Goal: Transaction & Acquisition: Obtain resource

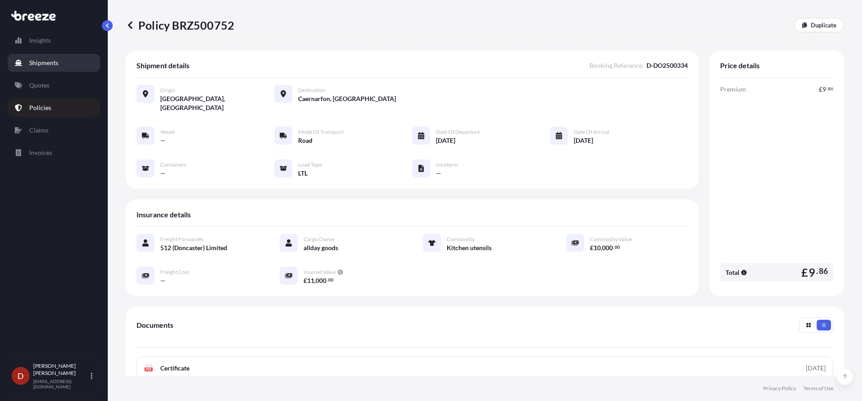
click at [42, 60] on p "Shipments" at bounding box center [43, 62] width 29 height 9
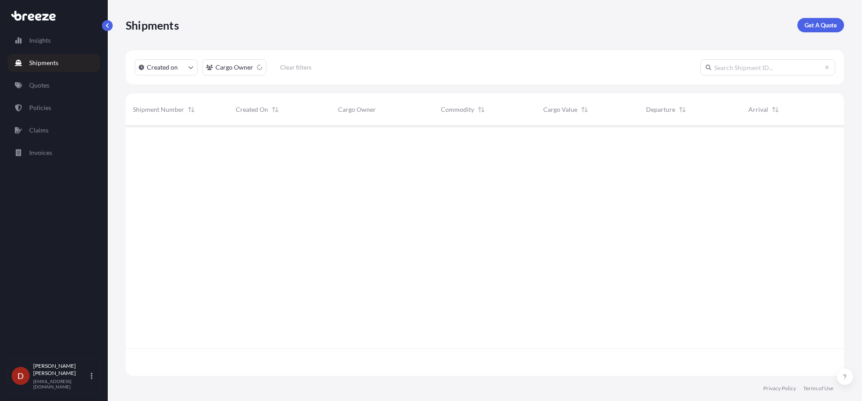
scroll to position [276, 712]
click at [815, 24] on p "Get A Quote" at bounding box center [821, 25] width 32 height 9
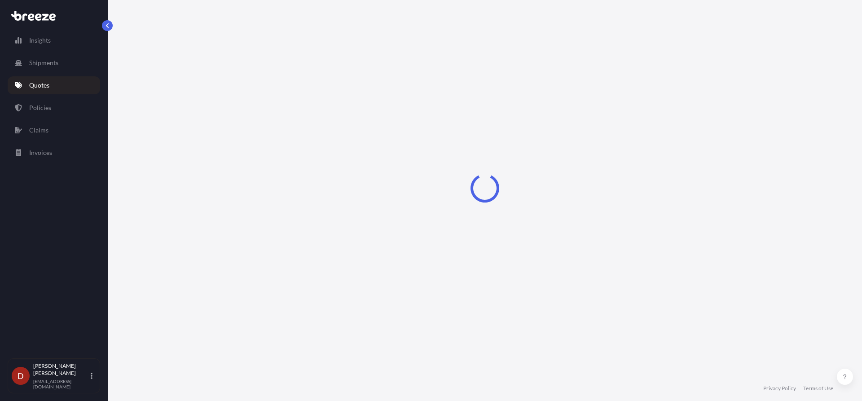
select select "Sea"
select select "1"
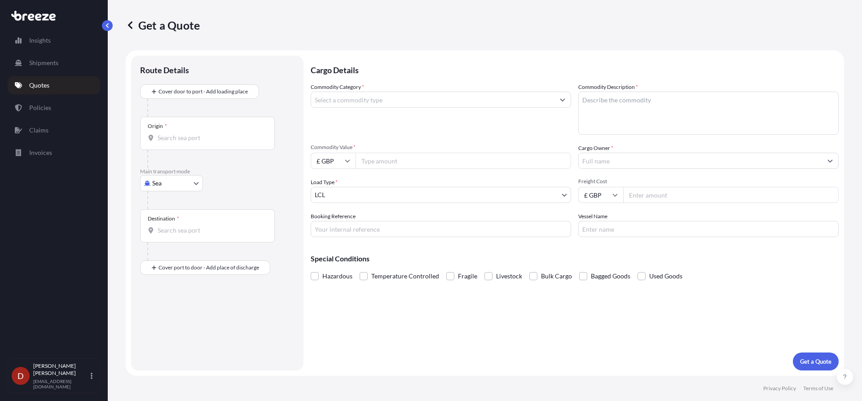
click at [187, 185] on body "Insights Shipments Quotes Policies Claims Invoices D [PERSON_NAME] [PERSON_NAME…" at bounding box center [431, 200] width 862 height 401
click at [172, 236] on div "Road" at bounding box center [172, 239] width 56 height 16
select select "Road"
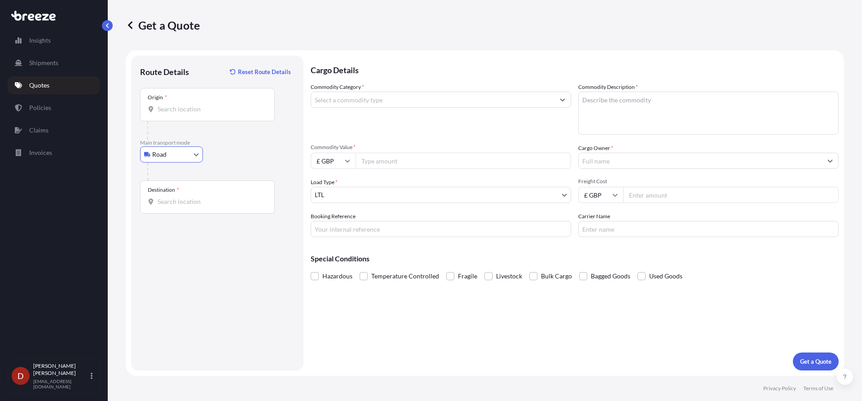
click at [203, 153] on body "Insights Shipments Quotes Policies Claims Invoices D [PERSON_NAME] [PERSON_NAME…" at bounding box center [431, 200] width 862 height 401
click at [208, 106] on input "Origin *" at bounding box center [211, 109] width 106 height 9
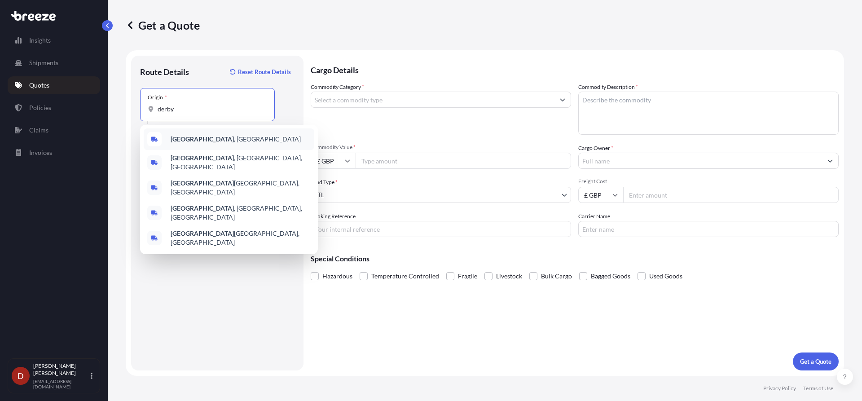
click at [225, 146] on div "[GEOGRAPHIC_DATA] , [GEOGRAPHIC_DATA]" at bounding box center [229, 139] width 171 height 22
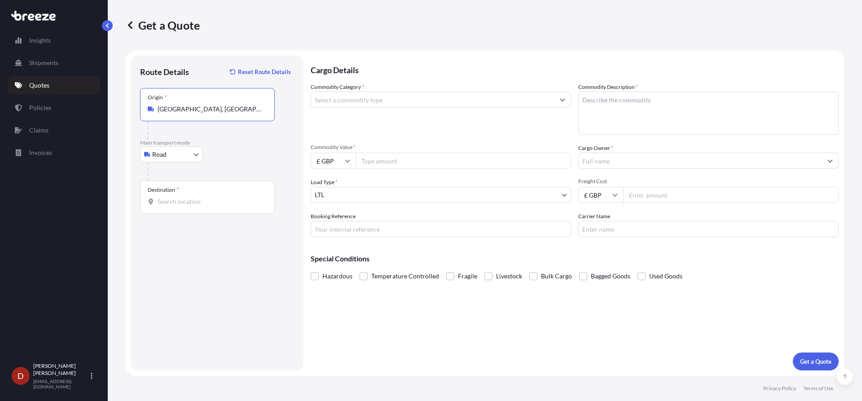
type input "[GEOGRAPHIC_DATA], [GEOGRAPHIC_DATA]"
click at [176, 203] on input "Destination *" at bounding box center [211, 201] width 106 height 9
click at [220, 202] on input "Destination * Please select a destination" at bounding box center [211, 201] width 106 height 9
type input "[STREET_ADDRESS]"
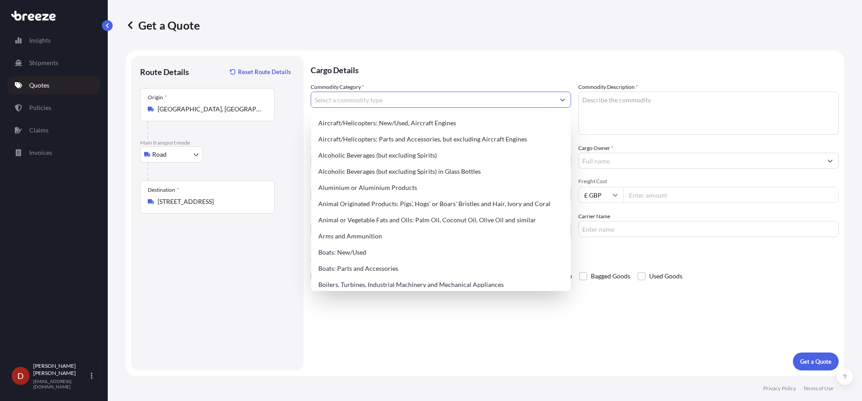
click at [393, 101] on input "Commodity Category *" at bounding box center [432, 100] width 243 height 16
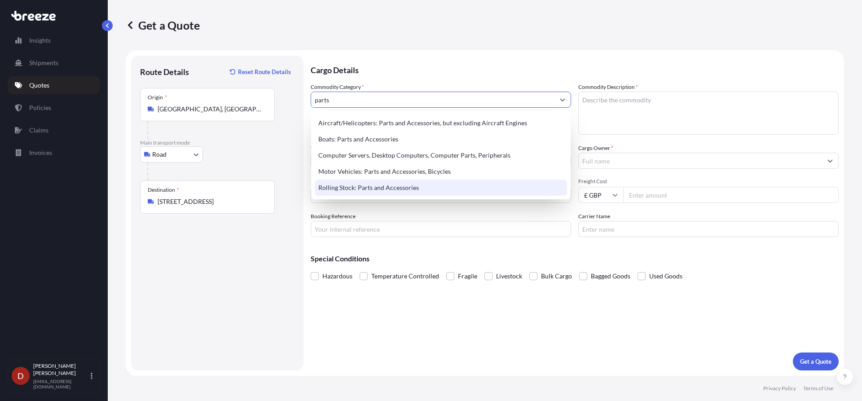
click at [355, 186] on div "Rolling Stock: Parts and Accessories" at bounding box center [441, 188] width 252 height 16
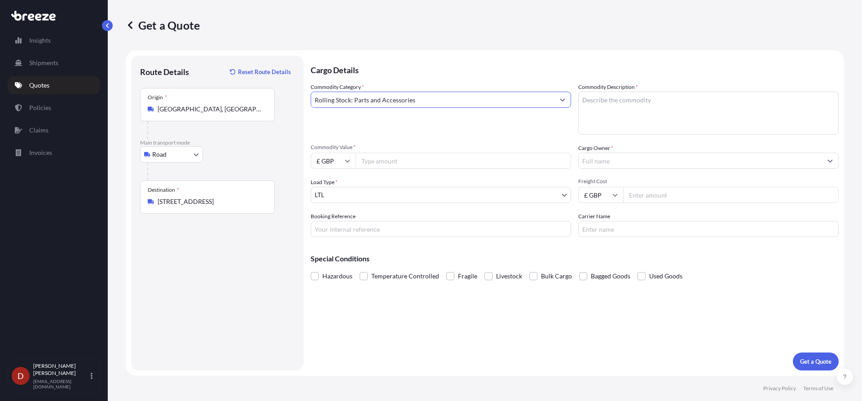
type input "Rolling Stock: Parts and Accessories"
click at [629, 96] on textarea "Commodity Description *" at bounding box center [708, 113] width 260 height 43
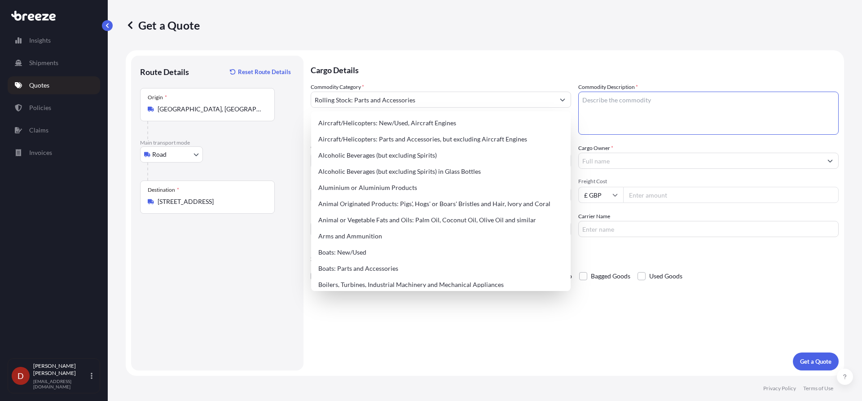
paste textarea "Traceable Calibration"
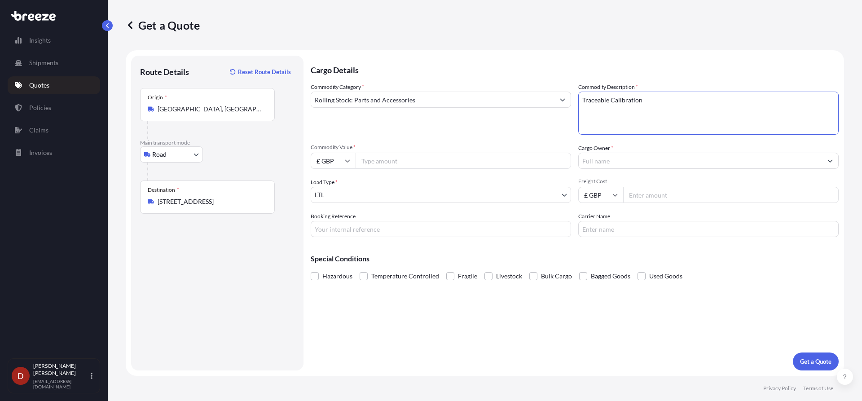
type textarea "Traceable Calibration"
click at [414, 164] on input "Commodity Value *" at bounding box center [464, 161] width 216 height 16
type input "2"
click at [371, 157] on input "Commodity Value *" at bounding box center [464, 161] width 216 height 16
type input "10000"
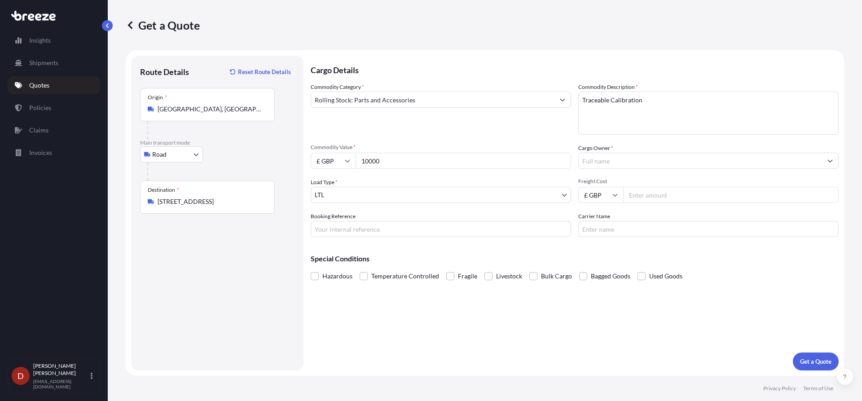
click at [728, 154] on input "Cargo Owner *" at bounding box center [700, 161] width 243 height 16
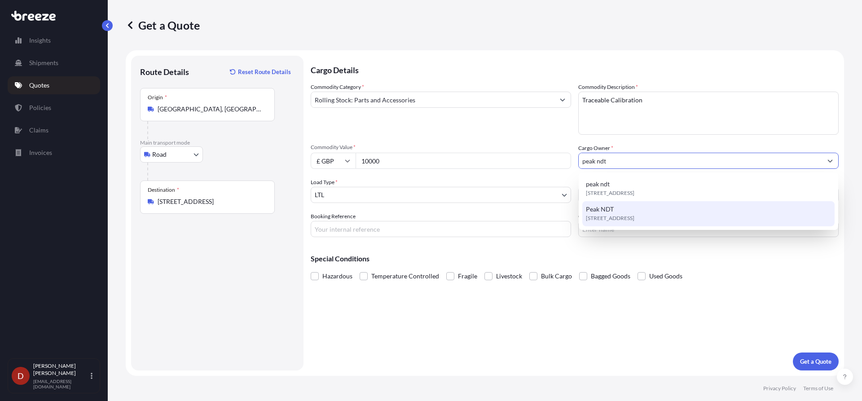
click at [610, 212] on span "Peak NDT" at bounding box center [600, 209] width 28 height 9
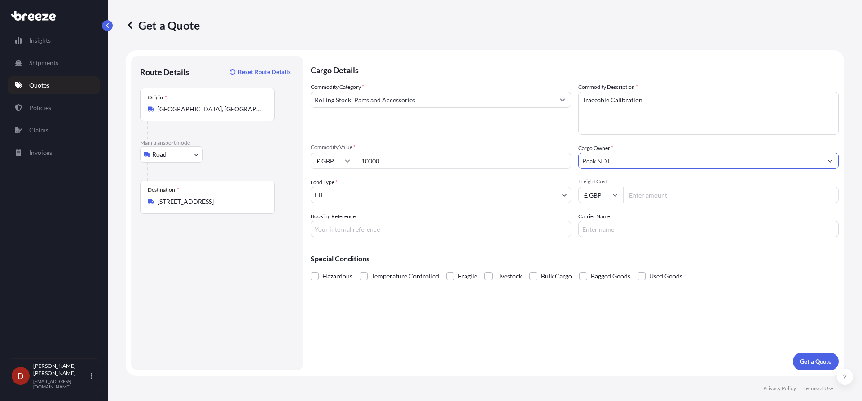
type input "Peak NDT"
drag, startPoint x: 482, startPoint y: 229, endPoint x: 471, endPoint y: 229, distance: 11.2
click at [482, 229] on input "Booking Reference" at bounding box center [441, 229] width 260 height 16
paste input "D-DO2500355"
type input "D-DO2500355"
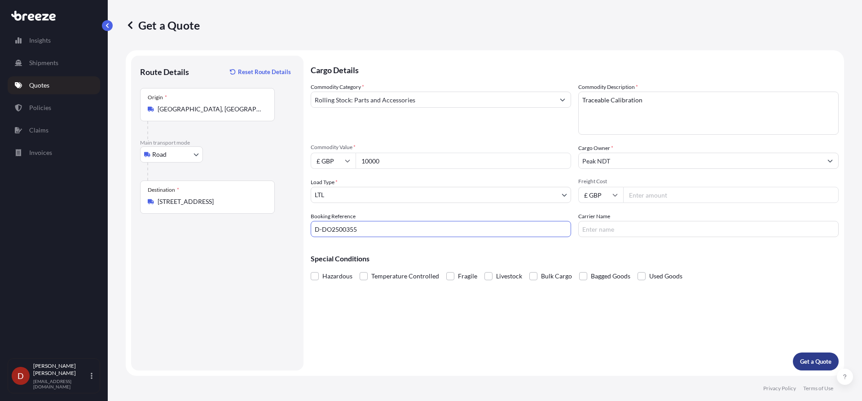
click at [794, 359] on button "Get a Quote" at bounding box center [816, 362] width 46 height 18
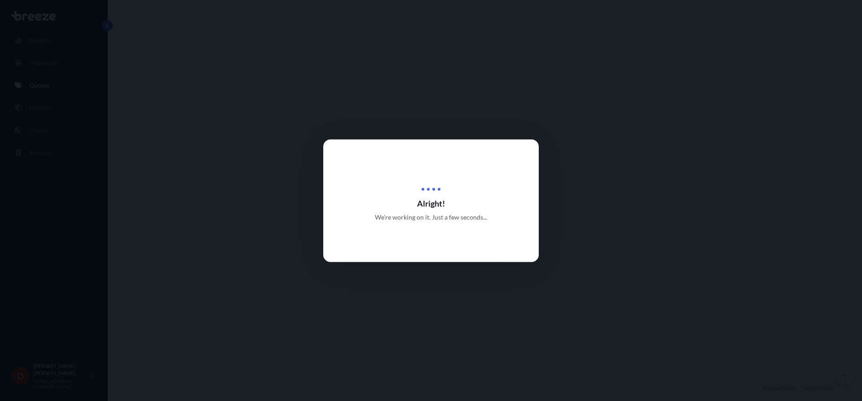
select select "Road"
select select "1"
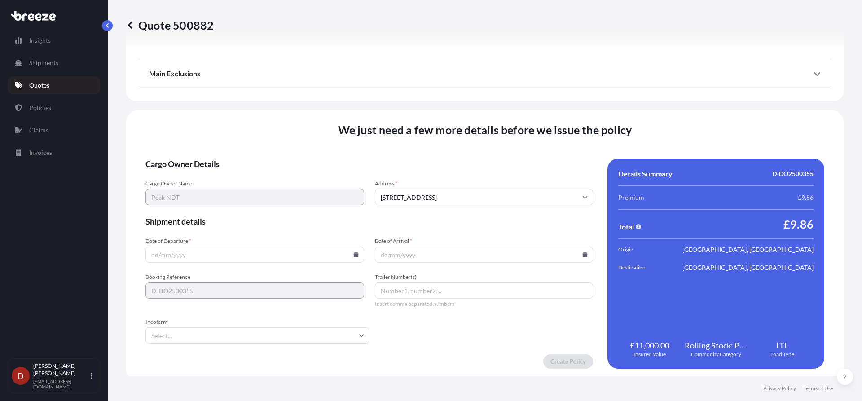
scroll to position [1015, 0]
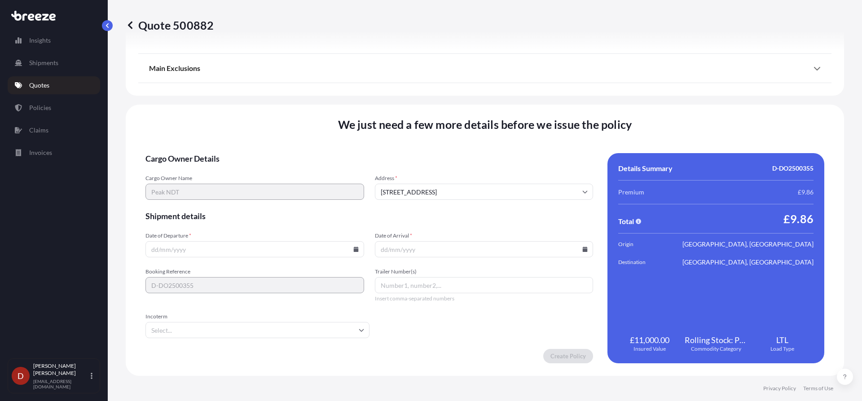
click at [353, 247] on icon at bounding box center [355, 249] width 5 height 5
click at [209, 152] on button "7" at bounding box center [212, 152] width 14 height 14
click at [354, 254] on input "[DATE]" at bounding box center [255, 249] width 219 height 16
click at [353, 249] on icon at bounding box center [355, 249] width 5 height 5
click at [231, 150] on button "8" at bounding box center [232, 152] width 14 height 14
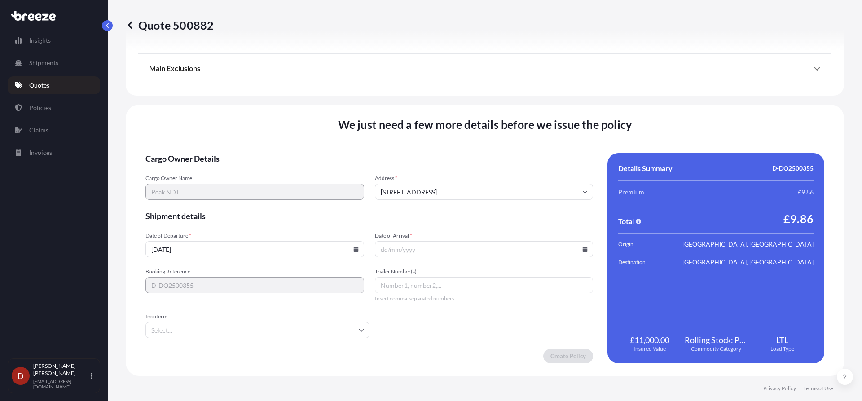
type input "[DATE]"
click at [584, 247] on input "Date of Arrival *" at bounding box center [484, 249] width 219 height 16
click at [583, 248] on icon at bounding box center [585, 249] width 5 height 5
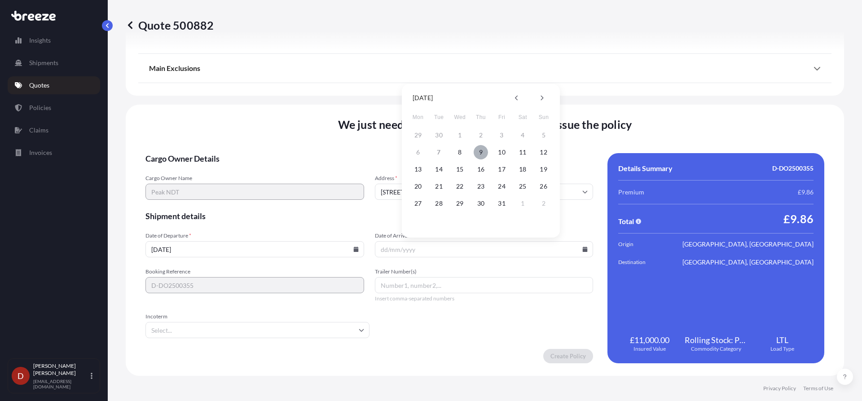
click at [481, 150] on button "9" at bounding box center [481, 152] width 14 height 14
type input "[DATE]"
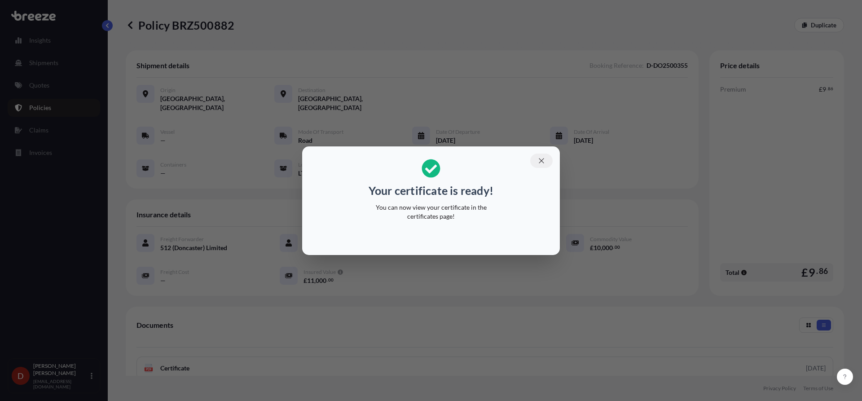
click at [536, 161] on button "button" at bounding box center [541, 161] width 22 height 14
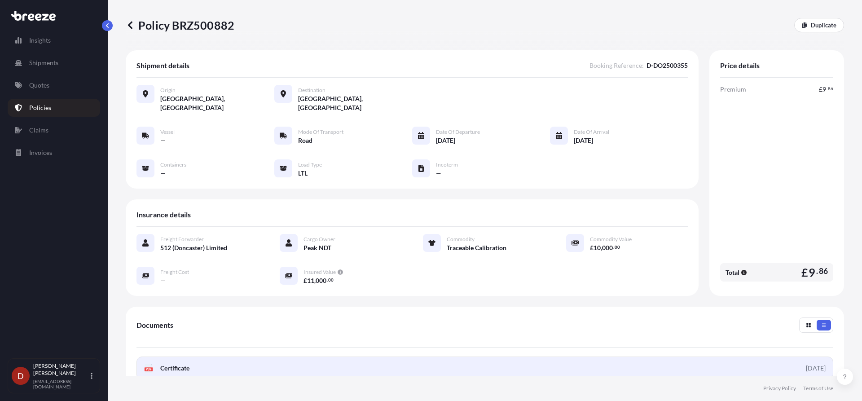
click at [446, 363] on link "PDF Certificate [DATE]" at bounding box center [485, 368] width 697 height 23
